Goal: Find specific page/section: Find specific page/section

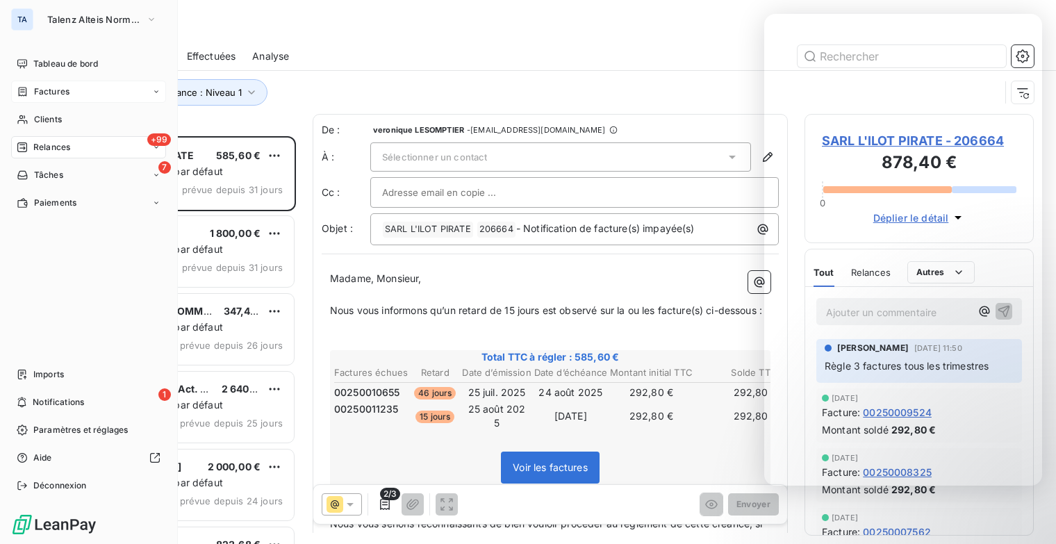
scroll to position [397, 218]
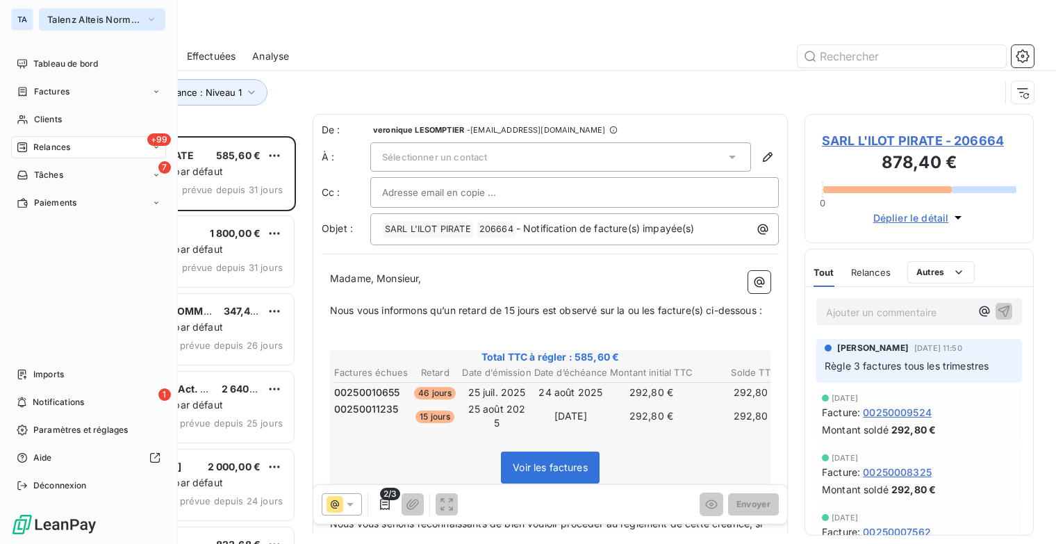
click at [151, 14] on icon "button" at bounding box center [151, 20] width 11 height 14
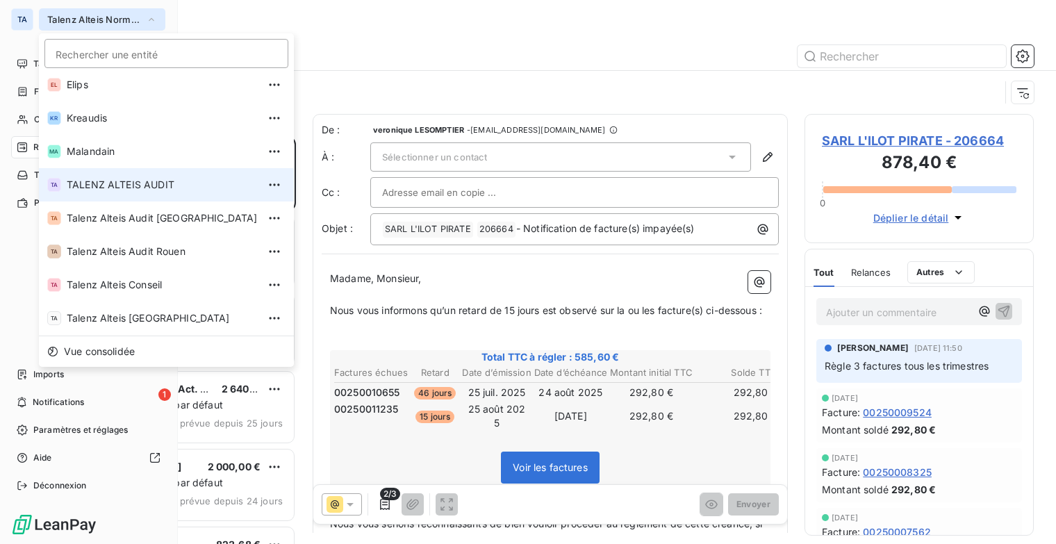
scroll to position [0, 0]
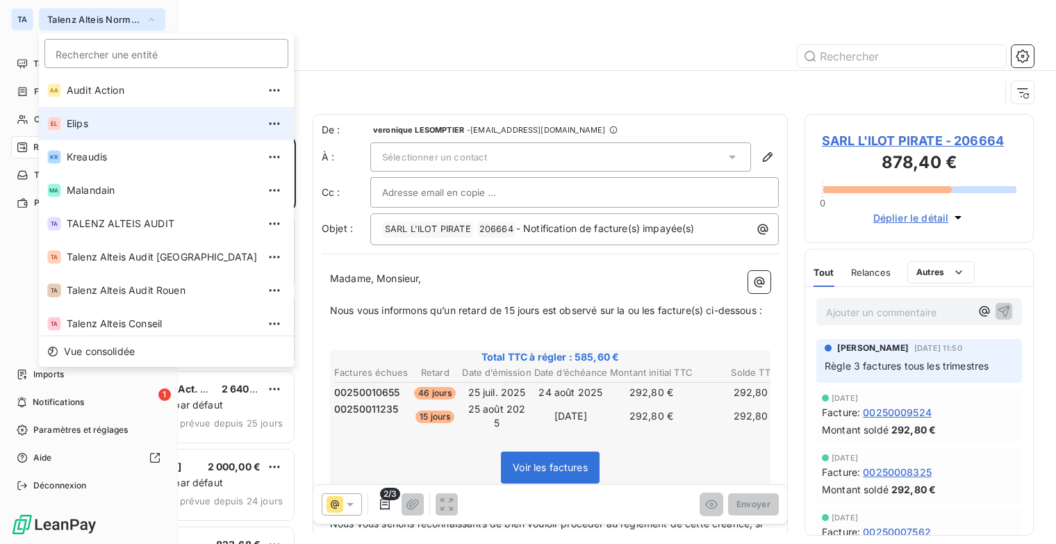
click at [140, 124] on span "Elips" at bounding box center [162, 124] width 191 height 14
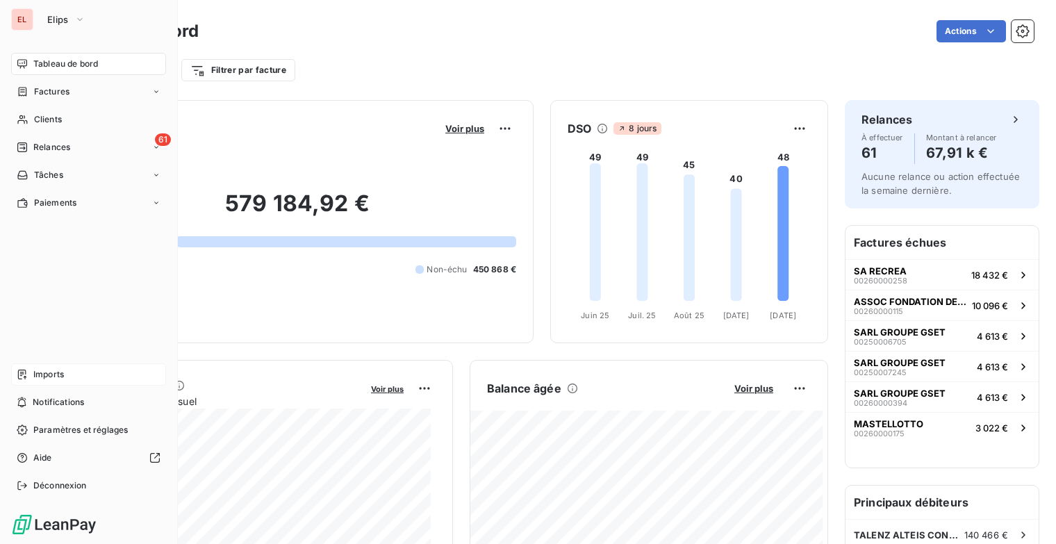
click at [66, 374] on div "Imports" at bounding box center [88, 374] width 155 height 22
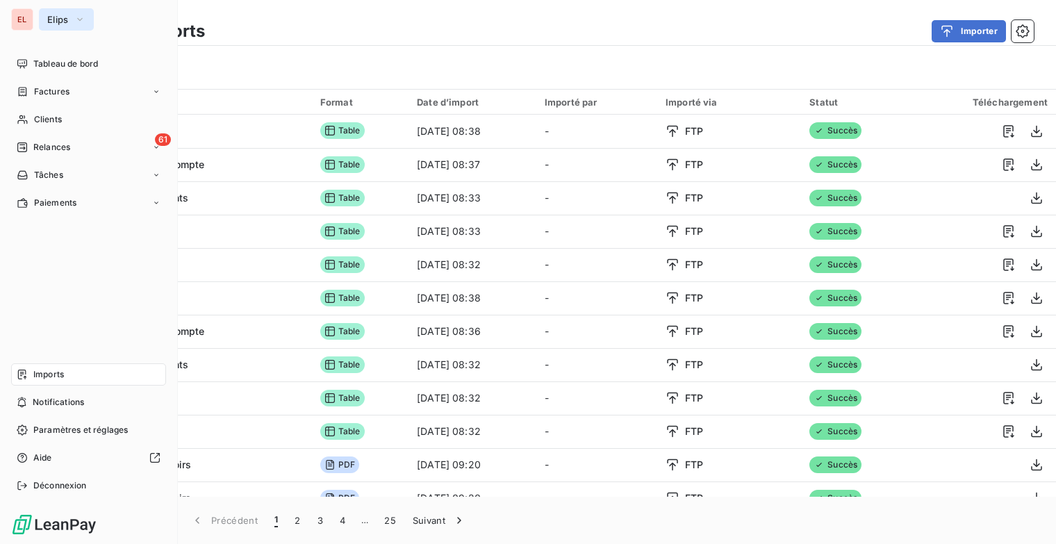
click at [83, 18] on icon "button" at bounding box center [79, 20] width 11 height 14
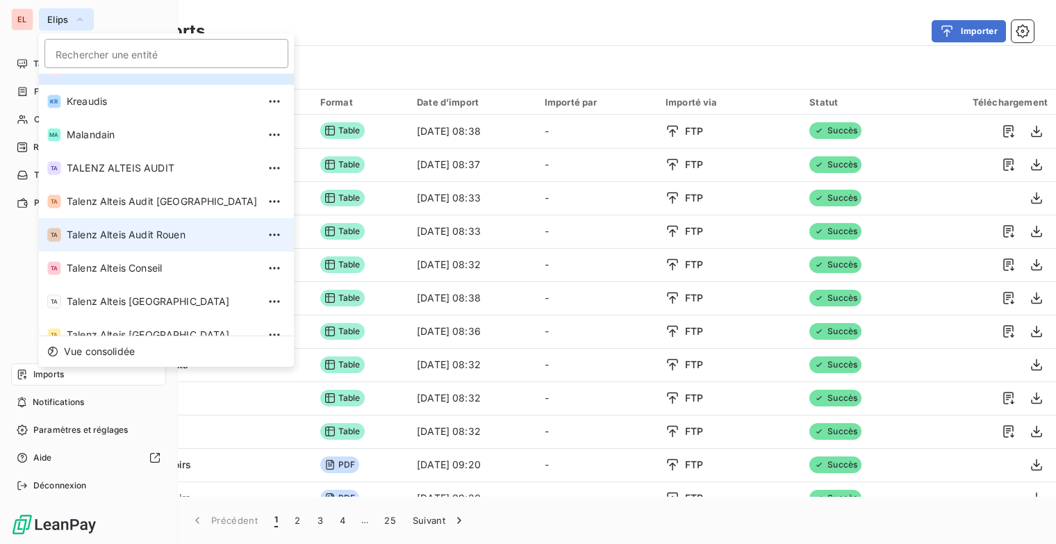
scroll to position [104, 0]
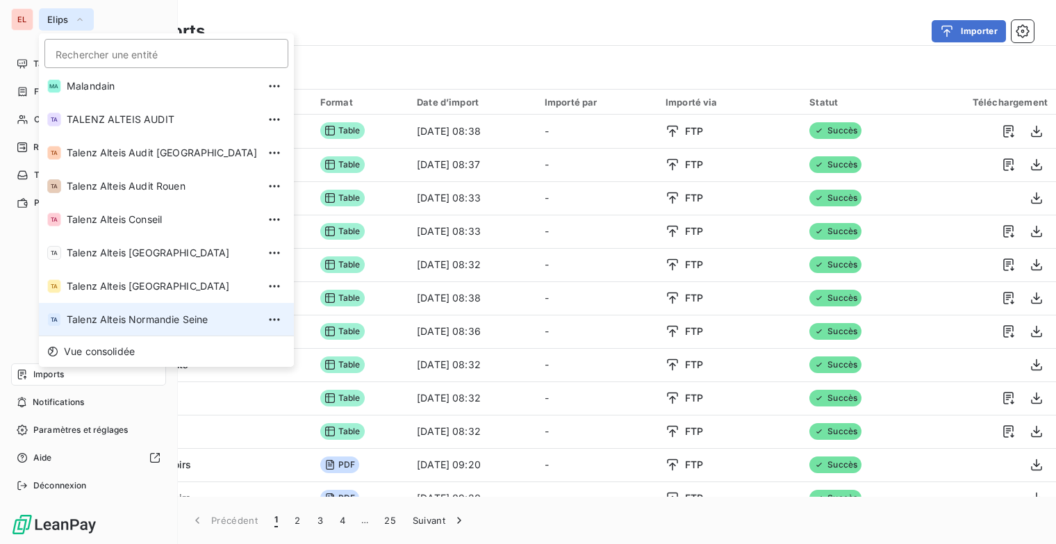
click at [164, 320] on span "Talenz Alteis Normandie Seine" at bounding box center [162, 320] width 191 height 14
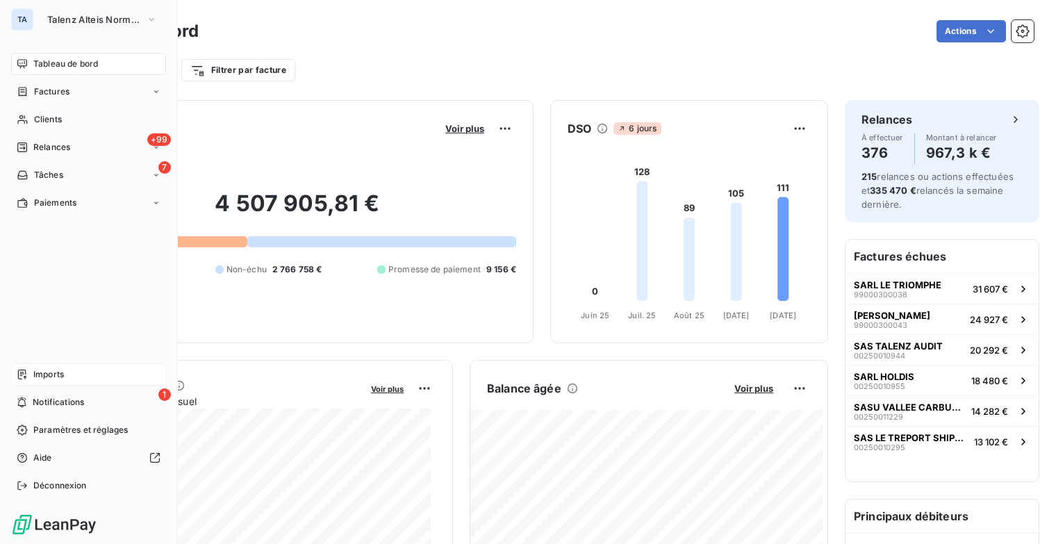
click at [56, 376] on span "Imports" at bounding box center [48, 374] width 31 height 13
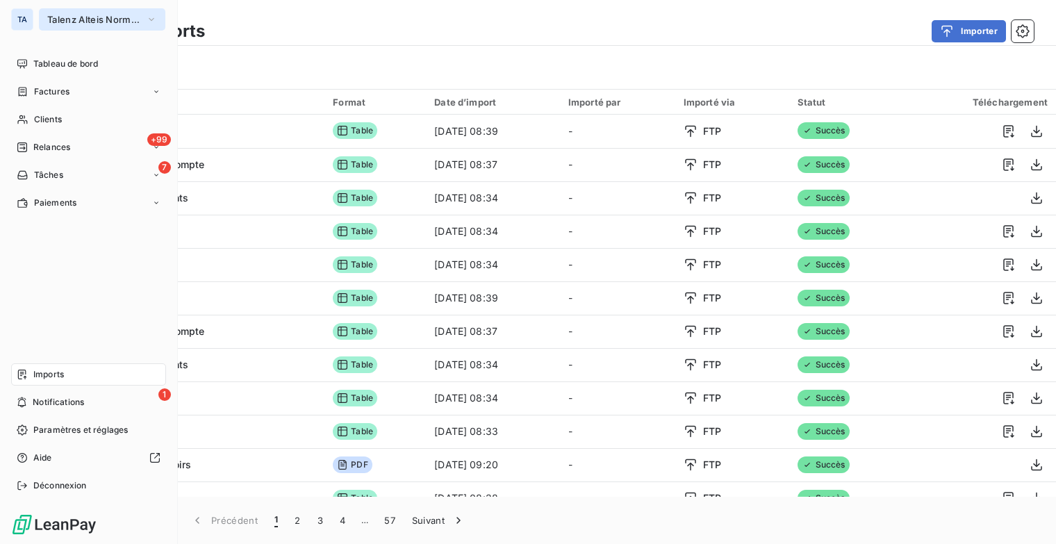
click at [151, 17] on icon "button" at bounding box center [151, 20] width 11 height 14
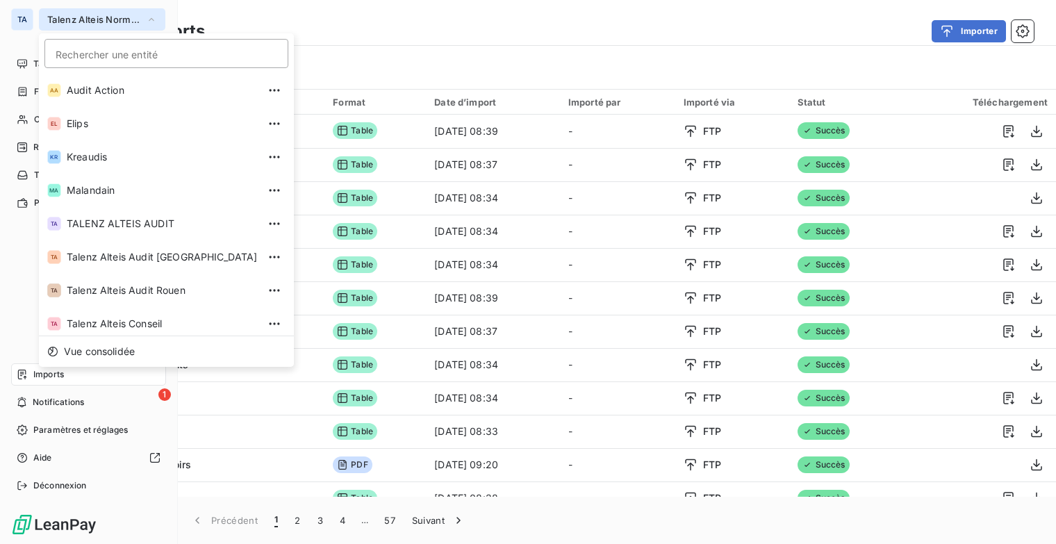
scroll to position [104, 0]
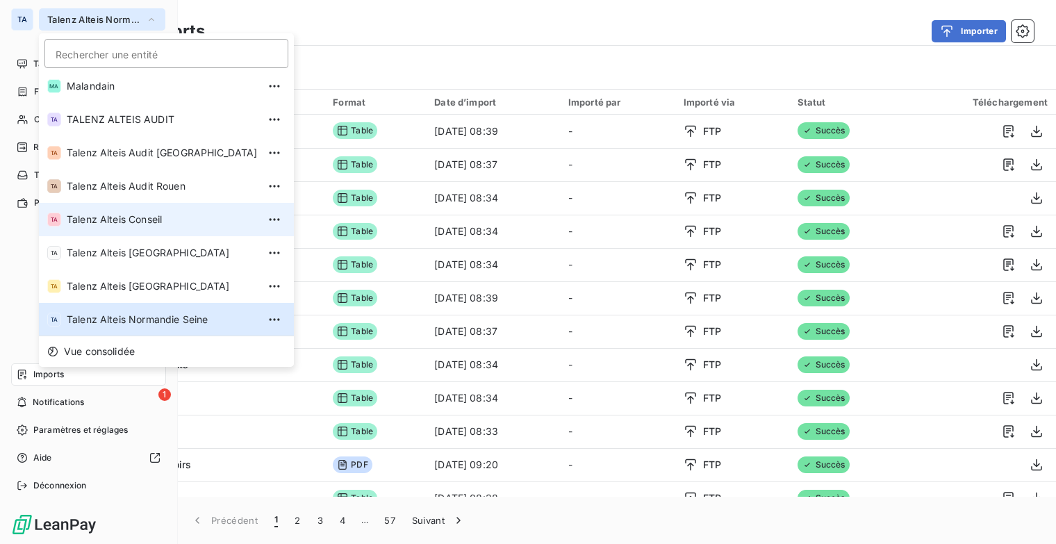
click at [189, 208] on li "TA Talenz Alteis Conseil" at bounding box center [166, 219] width 255 height 33
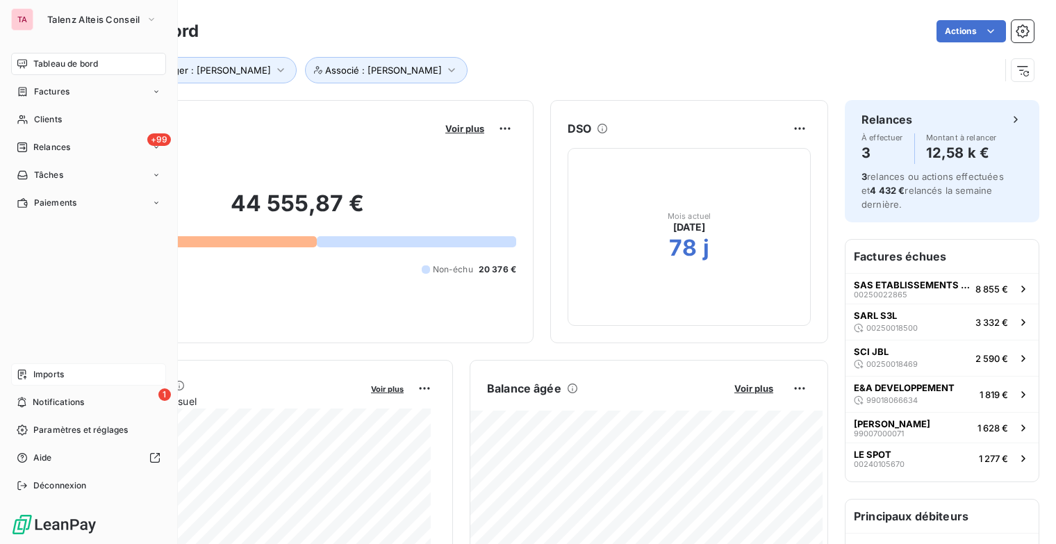
click at [68, 368] on div "Imports" at bounding box center [88, 374] width 155 height 22
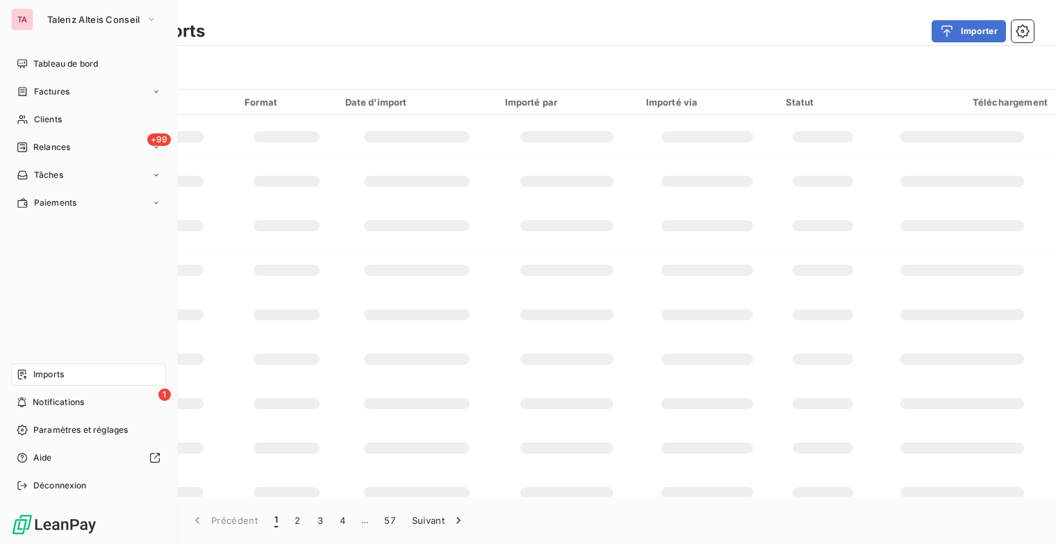
click at [68, 371] on div "Imports" at bounding box center [88, 374] width 155 height 22
